Goal: Check status: Check status

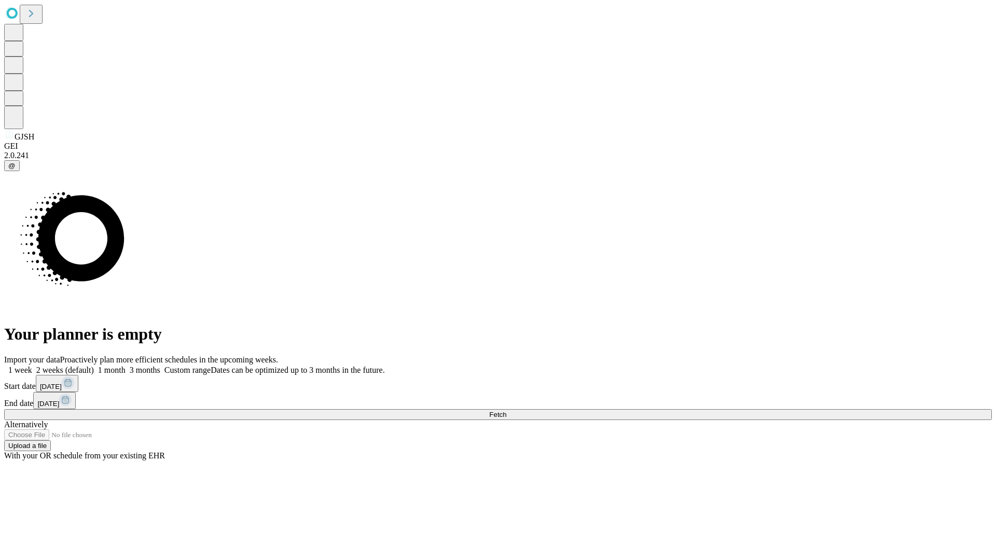
click at [506, 411] on span "Fetch" at bounding box center [497, 415] width 17 height 8
